Goal: Obtain resource: Obtain resource

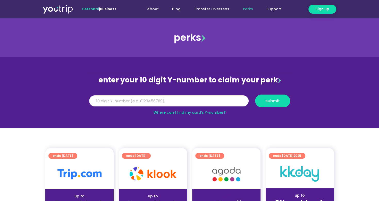
click at [195, 101] on input "Y Number" at bounding box center [169, 100] width 160 height 11
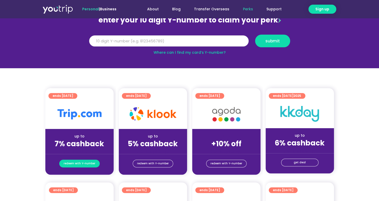
scroll to position [52, 0]
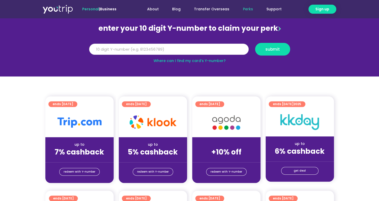
click at [202, 48] on input "Y Number" at bounding box center [169, 49] width 160 height 11
click at [273, 54] on button "submit" at bounding box center [272, 49] width 35 height 13
type input "5"
type input "8157094522"
drag, startPoint x: 273, startPoint y: 54, endPoint x: 273, endPoint y: 58, distance: 4.6
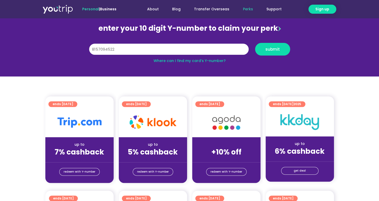
click at [273, 58] on div "enter your 10 digit Y-number to claim your perk Y Number 8157094522 submit Wher…" at bounding box center [190, 43] width 206 height 42
click at [273, 52] on button "submit" at bounding box center [272, 49] width 35 height 13
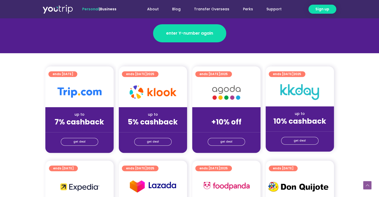
scroll to position [103, 0]
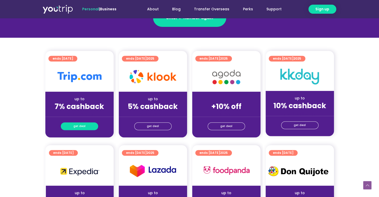
click at [90, 125] on link "get deal" at bounding box center [79, 126] width 37 height 8
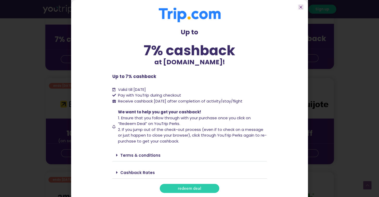
scroll to position [180, 0]
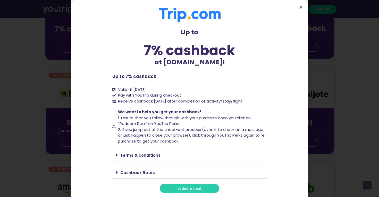
click at [196, 188] on span "redeem deal" at bounding box center [189, 188] width 23 height 4
